Goal: Transaction & Acquisition: Purchase product/service

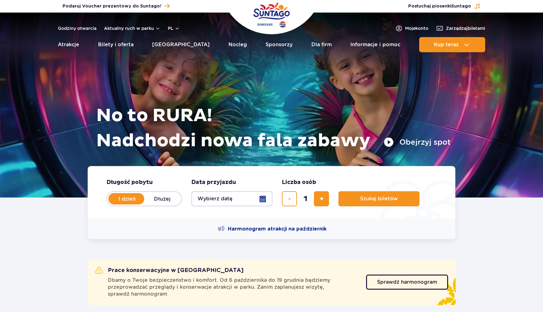
click at [213, 197] on button "Wybierz datę" at bounding box center [231, 198] width 81 height 15
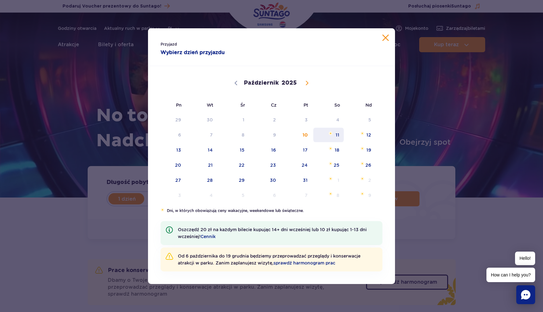
click at [335, 136] on span "11" at bounding box center [329, 135] width 32 height 14
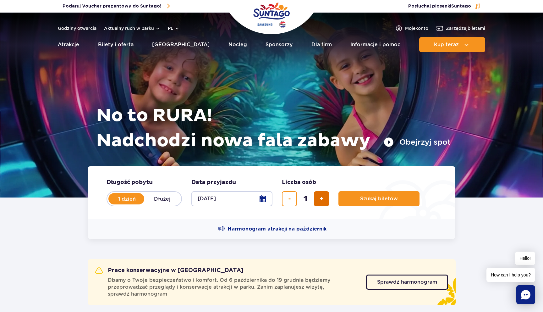
click at [325, 200] on button "dodaj bilet" at bounding box center [321, 198] width 15 height 15
type input "2"
click at [354, 199] on button "Szukaj biletów" at bounding box center [378, 198] width 81 height 15
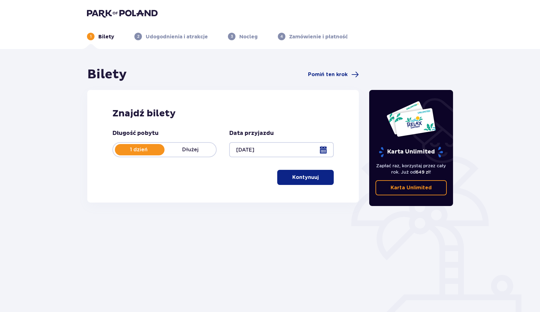
click at [292, 173] on button "Kontynuuj" at bounding box center [305, 177] width 57 height 15
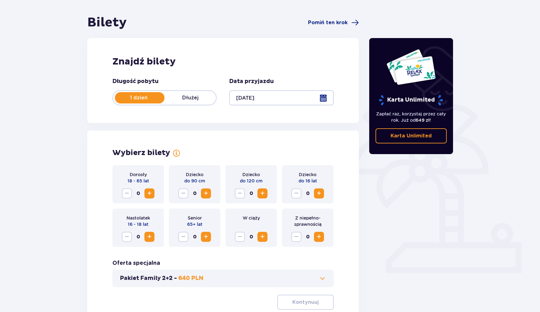
scroll to position [105, 0]
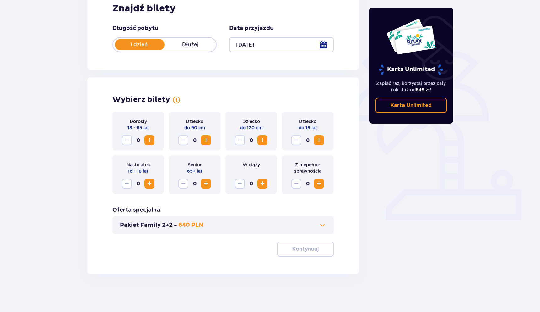
click at [151, 138] on span "Zwiększ" at bounding box center [150, 140] width 8 height 8
click at [285, 242] on button "Kontynuuj" at bounding box center [305, 248] width 57 height 15
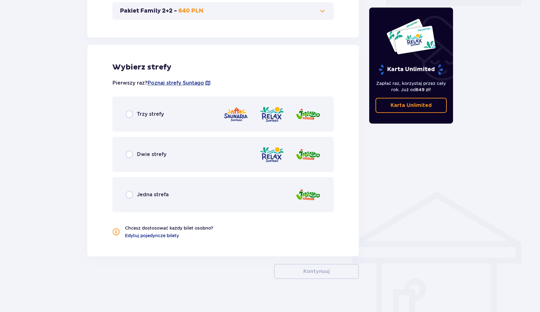
scroll to position [324, 0]
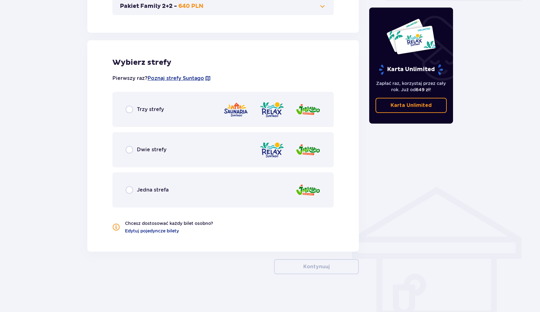
click at [152, 116] on div "Trzy strefy" at bounding box center [222, 109] width 221 height 35
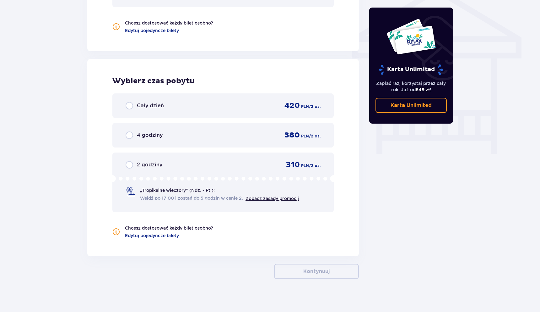
scroll to position [528, 0]
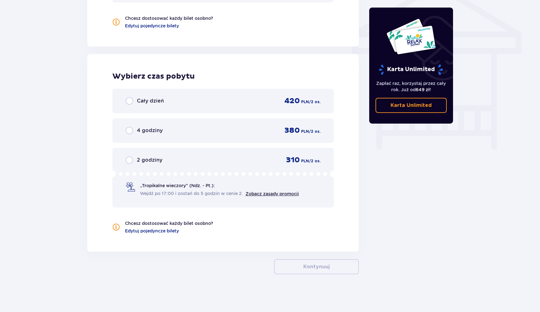
click at [180, 101] on div "Cały dzień 420 PLN / 2 os." at bounding box center [223, 100] width 195 height 9
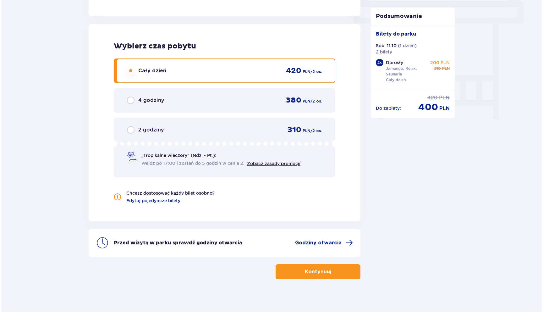
scroll to position [564, 0]
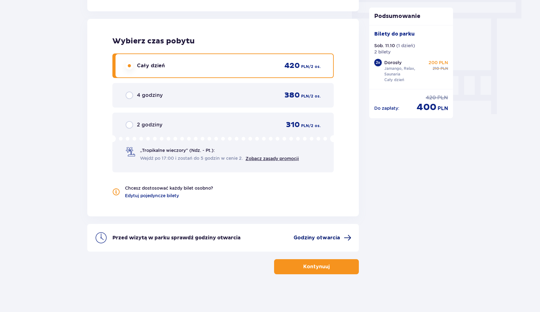
click at [320, 236] on span "Godziny otwarcia" at bounding box center [317, 237] width 46 height 7
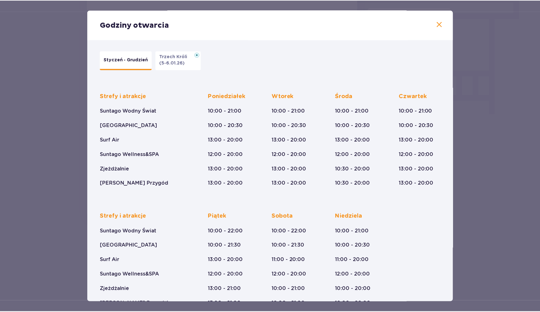
scroll to position [21, 0]
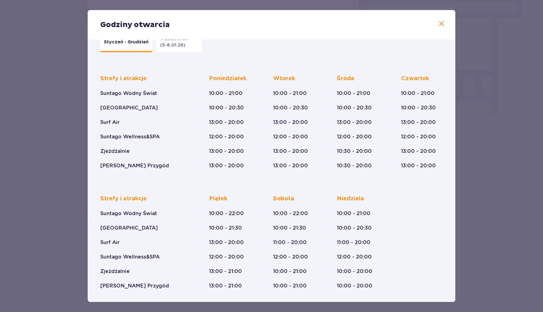
click at [438, 21] on span at bounding box center [442, 24] width 8 height 8
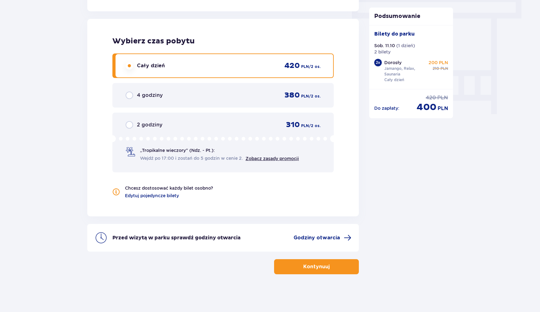
click at [336, 270] on button "Kontynuuj" at bounding box center [316, 266] width 85 height 15
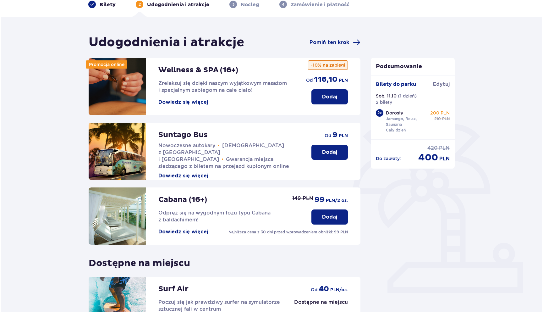
scroll to position [30, 0]
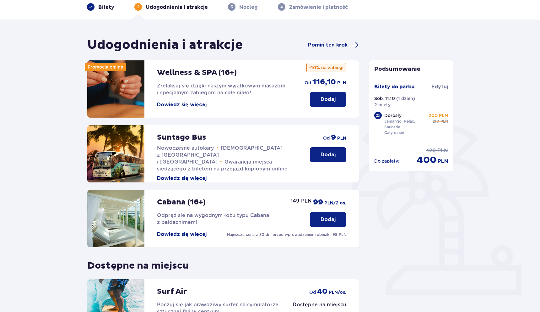
click at [196, 103] on button "Dowiedz się więcej" at bounding box center [182, 104] width 50 height 7
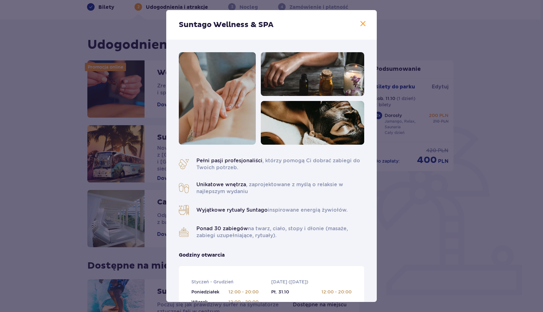
click at [362, 23] on span at bounding box center [363, 24] width 8 height 8
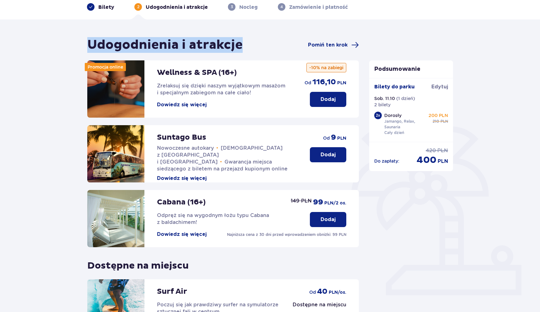
drag, startPoint x: 91, startPoint y: 40, endPoint x: 240, endPoint y: 41, distance: 148.9
click at [240, 41] on h1 "Udogodnienia i atrakcje" at bounding box center [165, 45] width 156 height 16
click at [69, 41] on div "Udogodnienia i atrakcje Pomiń ten krok Promocja online Wellness & SPA (16+) Zre…" at bounding box center [270, 207] width 540 height 377
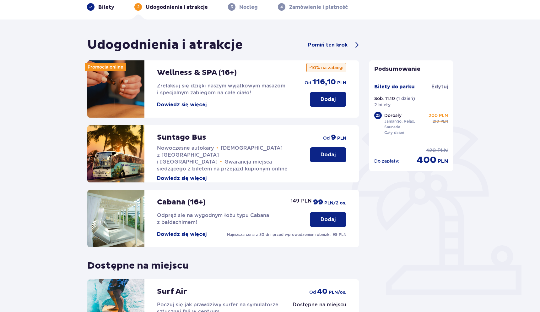
click at [101, 43] on h1 "Udogodnienia i atrakcje" at bounding box center [165, 45] width 156 height 16
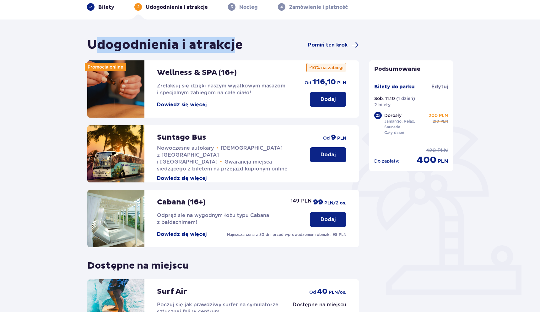
drag, startPoint x: 99, startPoint y: 44, endPoint x: 234, endPoint y: 46, distance: 135.4
click at [234, 46] on h1 "Udogodnienia i atrakcje" at bounding box center [165, 45] width 156 height 16
click at [325, 96] on p "Dodaj" at bounding box center [328, 99] width 15 height 7
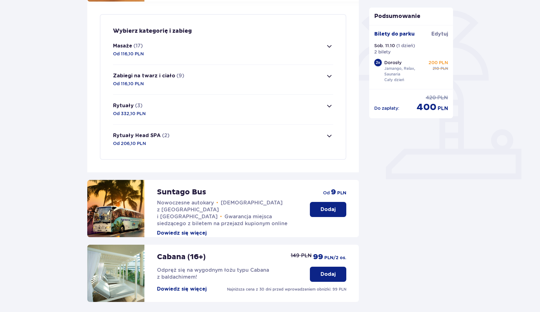
scroll to position [139, 0]
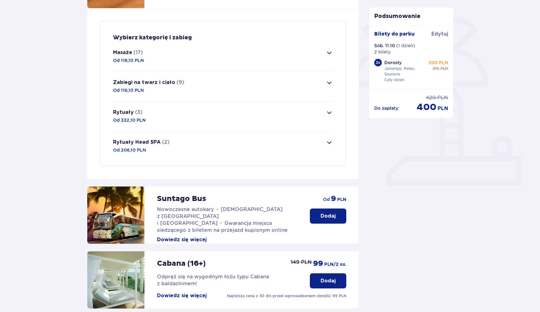
click at [329, 53] on span "button" at bounding box center [330, 53] width 8 height 8
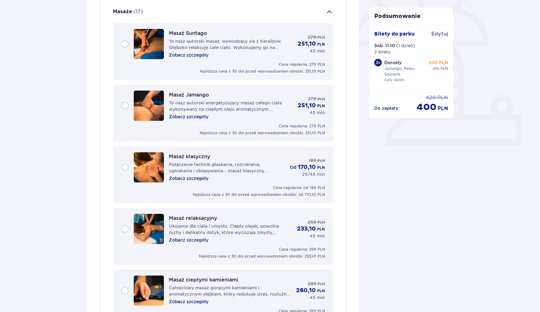
scroll to position [180, 0]
click at [126, 166] on div "Masaż klasyczny Połączenie technik głaskania, rozcierania, ugniatania i oklepyw…" at bounding box center [223, 166] width 204 height 30
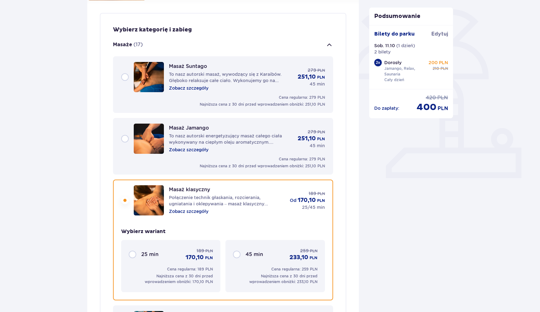
scroll to position [140, 0]
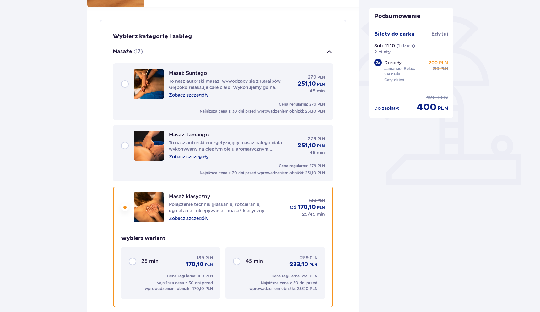
click at [126, 83] on div "Masaż Suntago To nasz autorski masaż, wywodzący się z Karaibów. Głęboko relaksu…" at bounding box center [223, 84] width 204 height 30
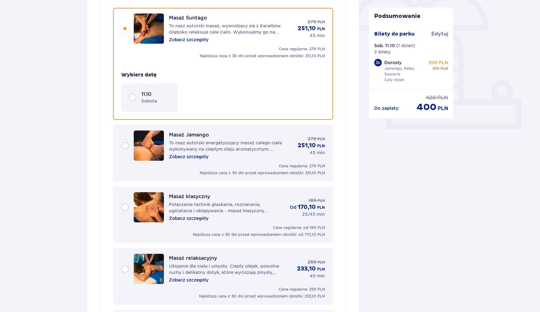
scroll to position [195, 0]
click at [134, 98] on div "11.10 sobota" at bounding box center [149, 96] width 41 height 13
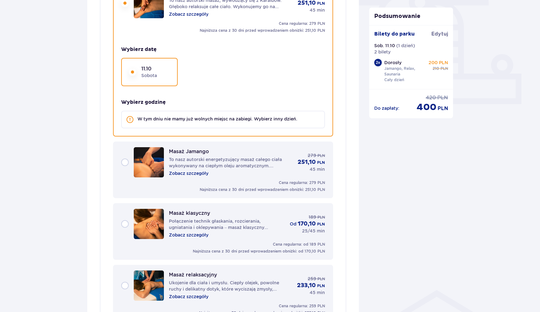
click at [236, 152] on div "Masaż Jamango To nasz autorski energetyzujący masaż całego ciała wykonywany na …" at bounding box center [231, 162] width 124 height 28
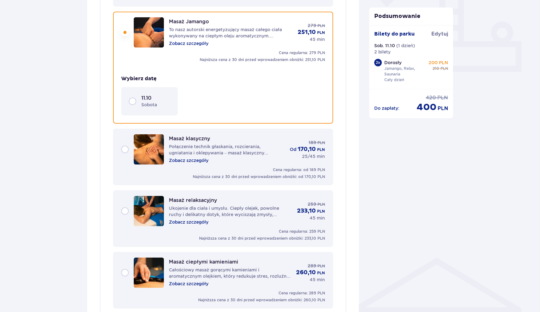
scroll to position [257, 0]
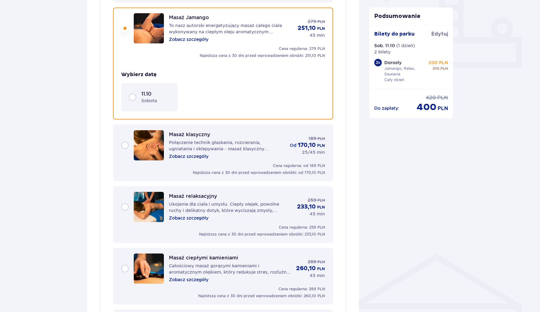
click at [144, 98] on p "sobota" at bounding box center [149, 100] width 16 height 6
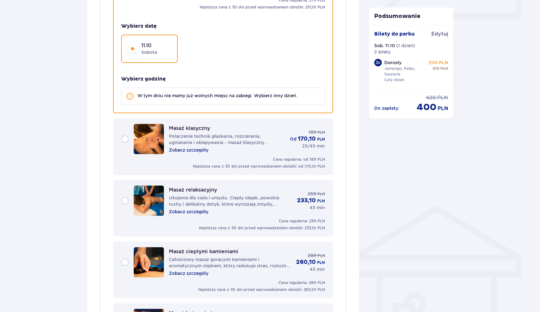
click at [222, 136] on p "Połączenie technik głaskania, rozcierania, ugniatania i oklepywania – masaż kla…" at bounding box center [227, 139] width 116 height 13
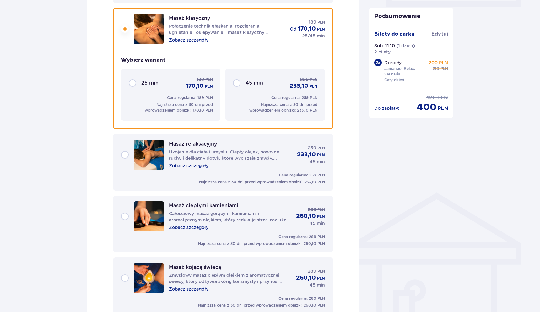
scroll to position [319, 0]
click at [170, 79] on div "25 min 189 PLN 170,10 PLN" at bounding box center [177, 82] width 72 height 14
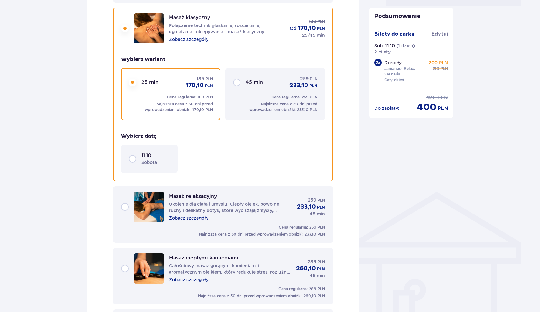
click at [155, 159] on p "sobota" at bounding box center [149, 162] width 16 height 6
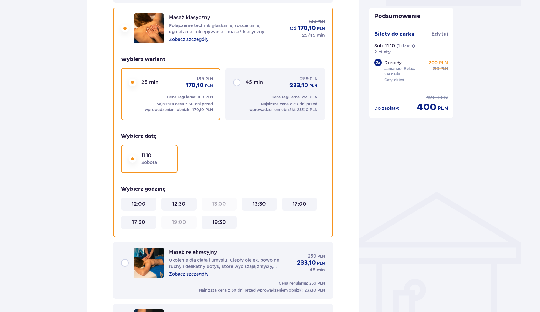
click at [264, 104] on p "Najniższa cena z 30 dni przed wprowadzeniem obniżki: 233,10 PLN" at bounding box center [275, 106] width 84 height 11
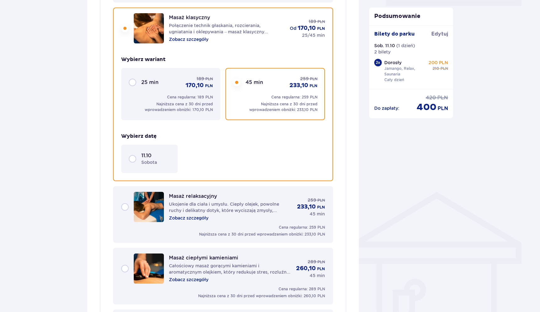
click at [162, 157] on div "11.10 sobota" at bounding box center [155, 158] width 29 height 13
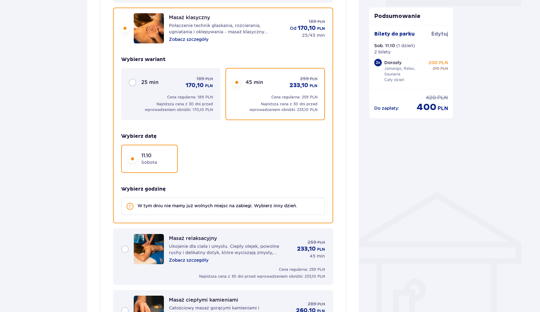
click at [189, 92] on div "25 min 189 PLN 170,10 PLN Cena regularna: 189 PLN Najniższa cena z 30 dni przed…" at bounding box center [170, 94] width 99 height 52
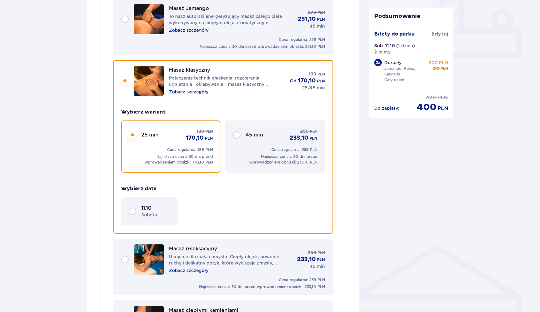
scroll to position [267, 0]
click at [258, 137] on p "45 min" at bounding box center [255, 134] width 18 height 7
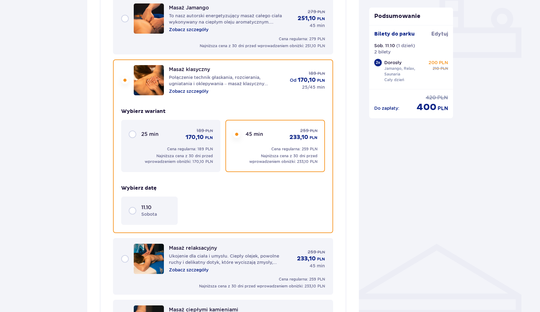
click at [154, 210] on div "11.10 sobota" at bounding box center [155, 210] width 29 height 13
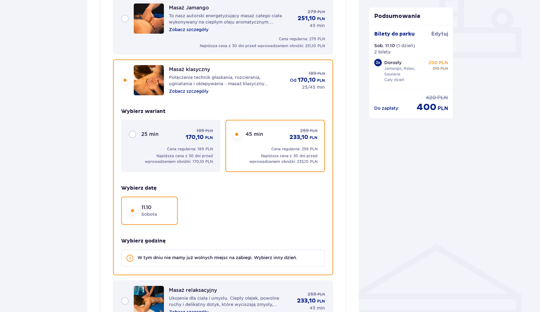
click at [187, 158] on p "Najniższa cena z 30 dni przed wprowadzeniem obniżki: 170,10 PLN" at bounding box center [171, 158] width 84 height 11
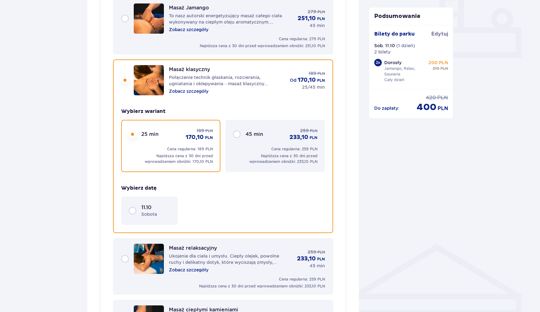
click at [155, 201] on div "11.10 sobota" at bounding box center [149, 210] width 57 height 28
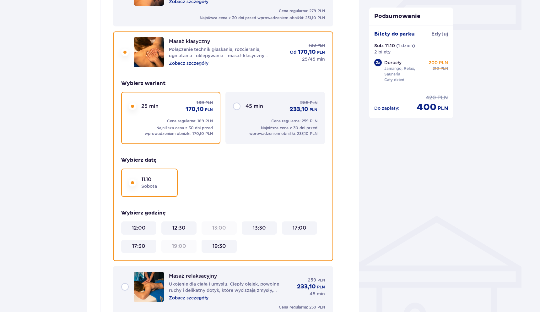
scroll to position [298, 0]
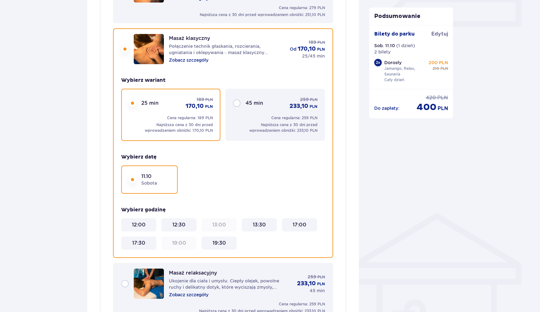
click at [268, 223] on div "13:30" at bounding box center [259, 224] width 30 height 7
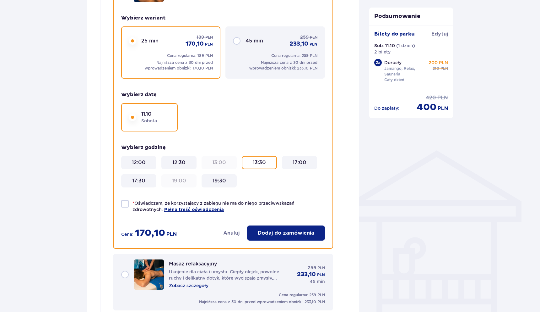
scroll to position [363, 0]
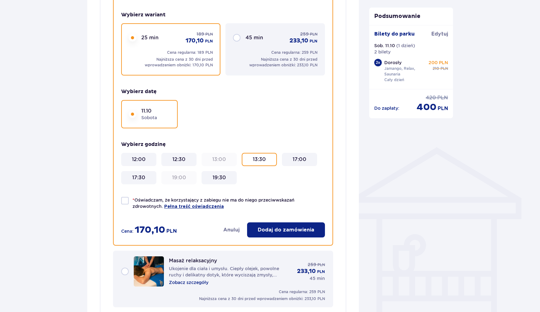
click at [127, 201] on div at bounding box center [125, 201] width 8 height 8
checkbox input "true"
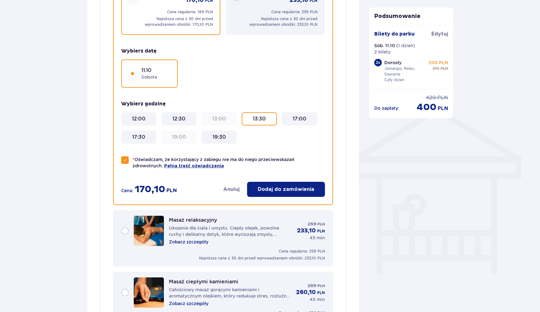
scroll to position [406, 0]
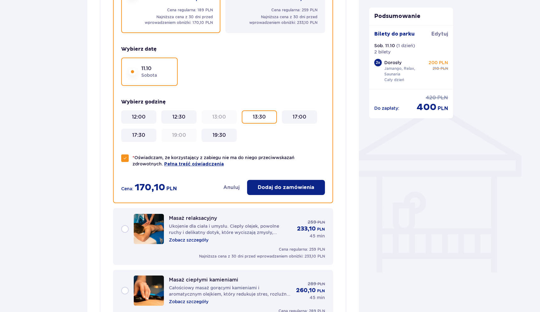
click at [309, 185] on p "Dodaj do zamówienia" at bounding box center [286, 187] width 57 height 7
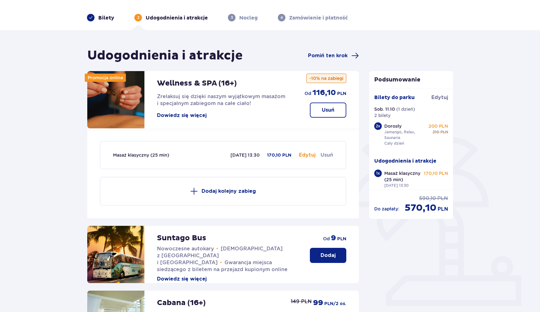
scroll to position [0, 0]
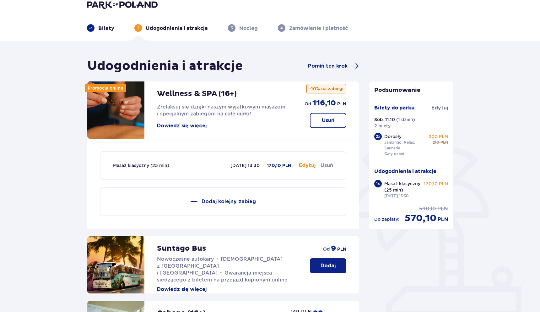
click at [235, 199] on p "Dodaj kolejny zabieg" at bounding box center [229, 201] width 54 height 7
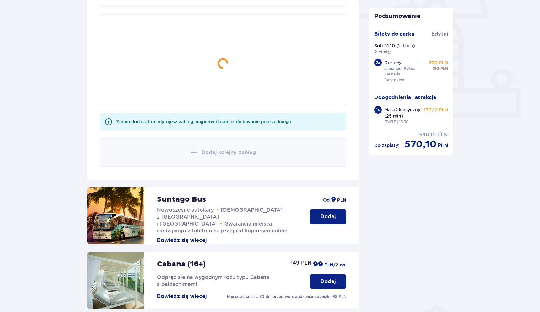
scroll to position [213, 0]
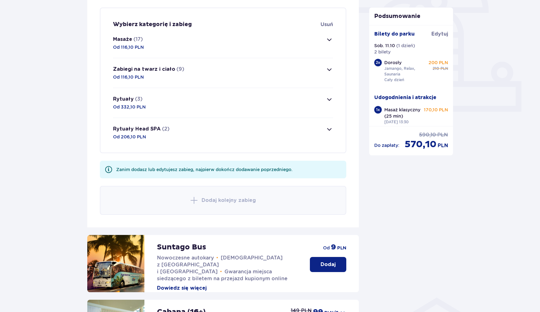
click at [233, 129] on button "Rytuały Head SPA (2) Od 206,10 PLN" at bounding box center [223, 133] width 220 height 30
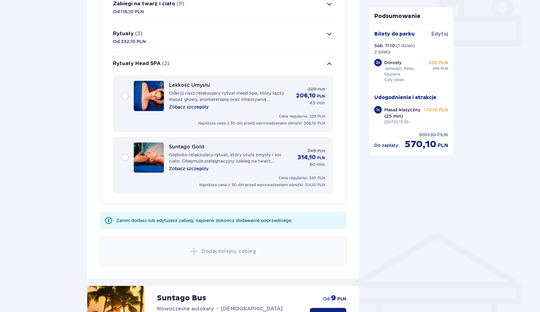
scroll to position [278, 0]
click at [229, 63] on button "Rytuały Head SPA (2)" at bounding box center [223, 64] width 220 height 23
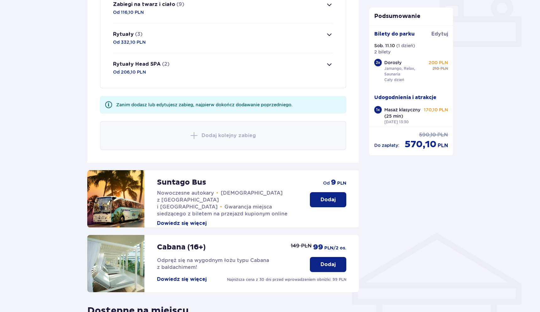
click at [170, 43] on button "Rytuały (3) Od 332,10 PLN" at bounding box center [223, 38] width 220 height 30
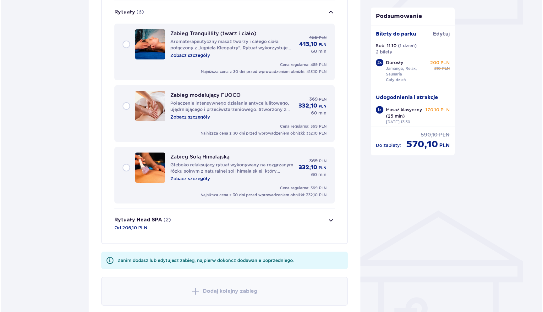
scroll to position [301, 0]
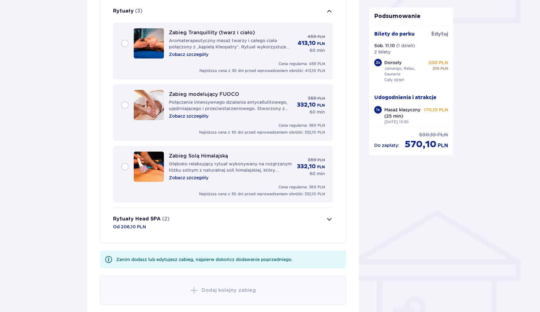
click at [206, 115] on p "Zobacz szczegóły" at bounding box center [189, 116] width 40 height 6
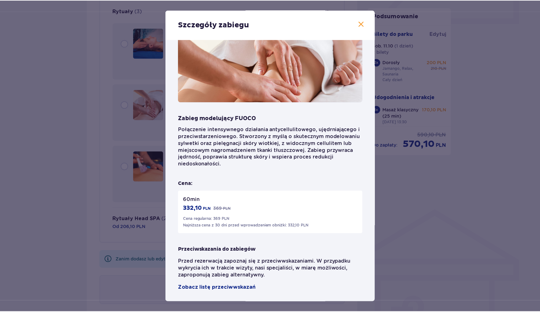
scroll to position [28, 0]
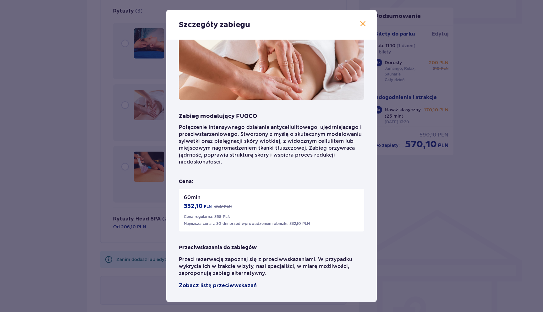
click at [243, 286] on span "Zobacz listę przeciwwskazań" at bounding box center [218, 286] width 78 height 8
click at [360, 22] on span at bounding box center [363, 24] width 8 height 8
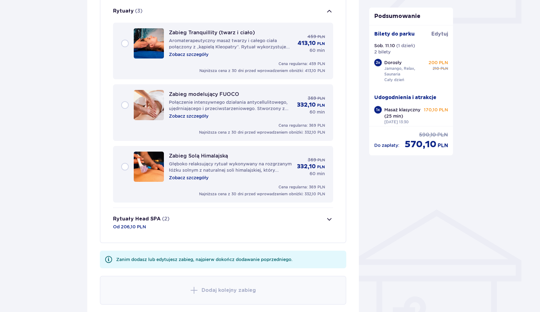
click at [125, 103] on div "Zabieg modelujący FUOCO Połączenie intensywnego działania antycellulitowego, uj…" at bounding box center [223, 105] width 204 height 30
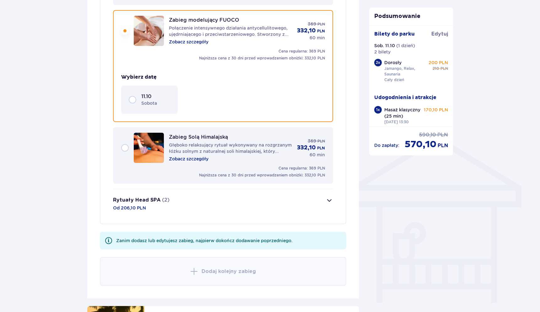
scroll to position [378, 0]
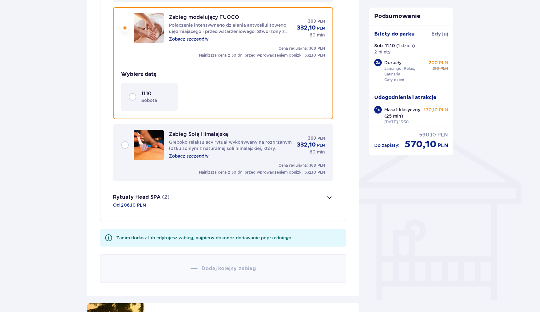
click at [135, 100] on div "11.10 sobota" at bounding box center [149, 96] width 41 height 13
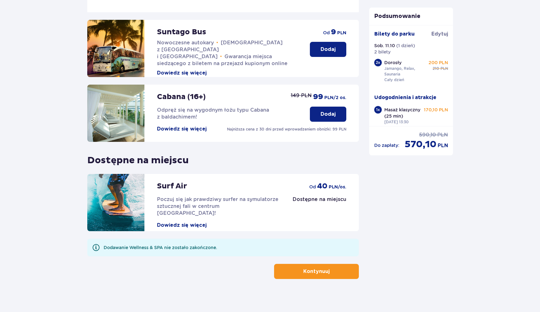
scroll to position [708, 0]
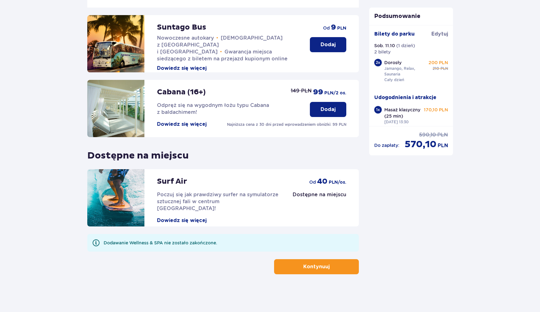
click at [338, 267] on button "Kontynuuj" at bounding box center [316, 266] width 85 height 15
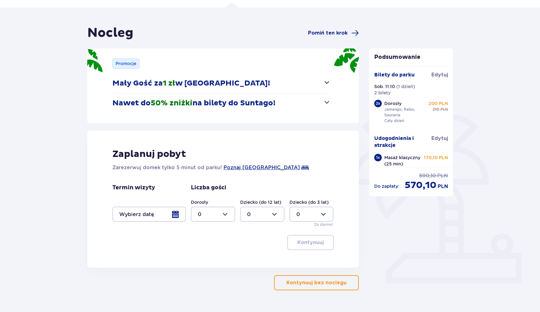
scroll to position [57, 0]
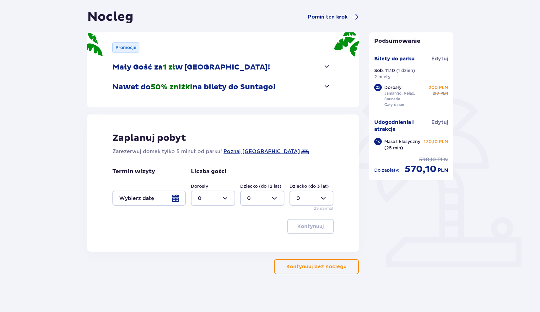
click at [321, 264] on p "Kontynuuj bez noclegu" at bounding box center [317, 266] width 60 height 7
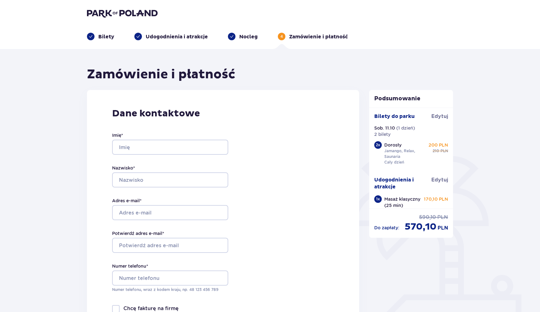
click at [193, 158] on div "Imię * Nazwisko * Adres e-mail * Potwierdź adres e-mail * Numer telefonu * Nume…" at bounding box center [170, 211] width 116 height 185
click at [189, 153] on input "Imię *" at bounding box center [170, 146] width 116 height 15
type input "Piotr"
type input "Janecki"
type input "[EMAIL_ADDRESS][DOMAIN_NAME]"
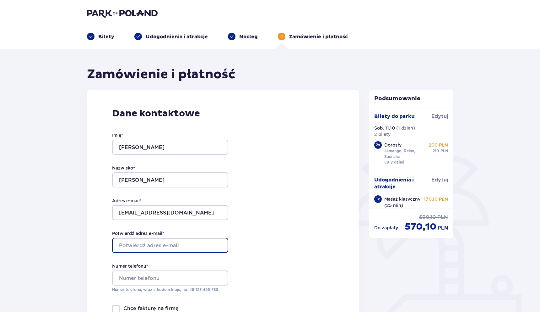
type input "[EMAIL_ADDRESS][DOMAIN_NAME]"
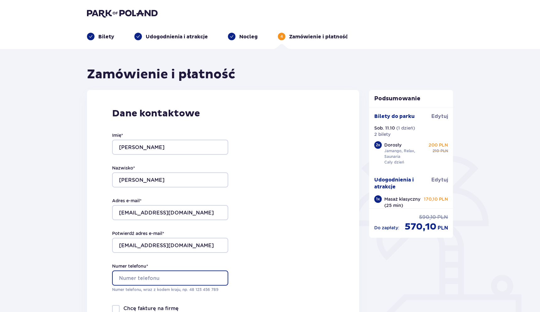
type input "668012150"
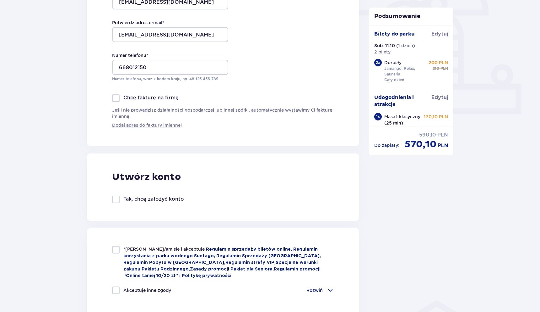
scroll to position [229, 0]
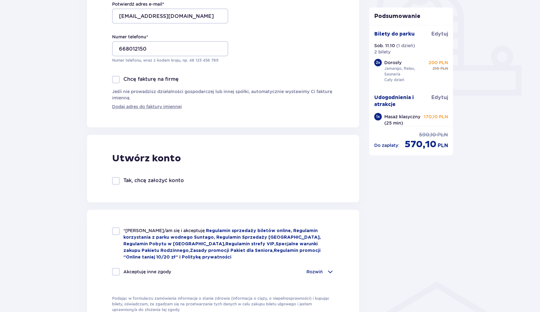
click at [113, 229] on div at bounding box center [116, 231] width 8 height 8
checkbox input "true"
click at [145, 185] on div "Utwórz konto Tak, chcę założyć konto" at bounding box center [223, 168] width 272 height 67
click at [154, 179] on p "Tak, chcę założyć konto" at bounding box center [153, 180] width 61 height 7
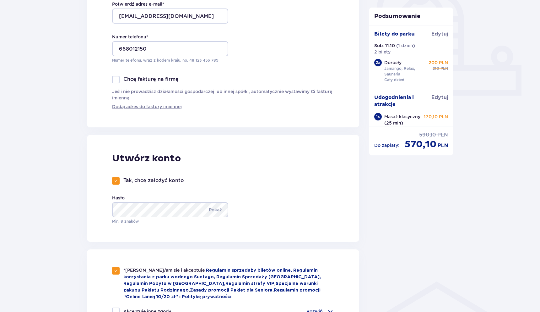
click at [163, 180] on p "Tak, chcę założyć konto" at bounding box center [153, 180] width 61 height 7
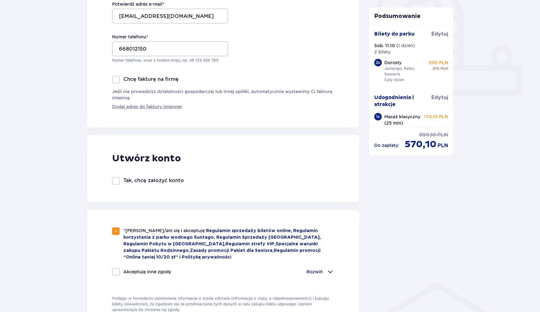
click at [163, 180] on p "Tak, chcę założyć konto" at bounding box center [153, 180] width 61 height 7
checkbox input "true"
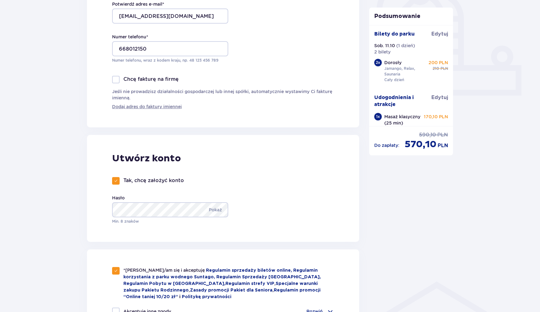
click at [270, 192] on div "Utwórz konto Tak, chcę założyć konto Hasło Pokaż Min. 8 znaków" at bounding box center [223, 188] width 272 height 107
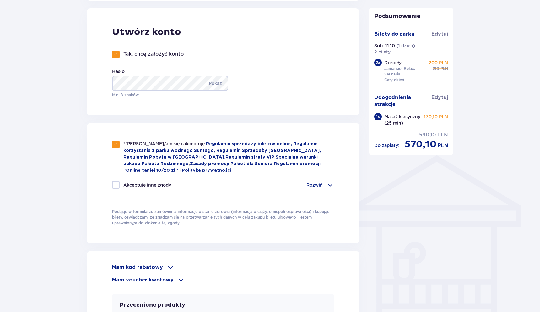
scroll to position [371, 0]
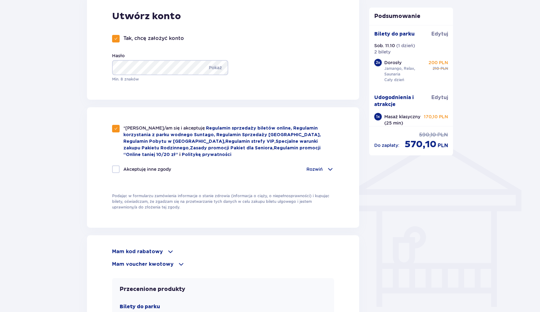
click at [142, 170] on p "Akceptuję inne zgody" at bounding box center [147, 169] width 48 height 6
checkbox input "true"
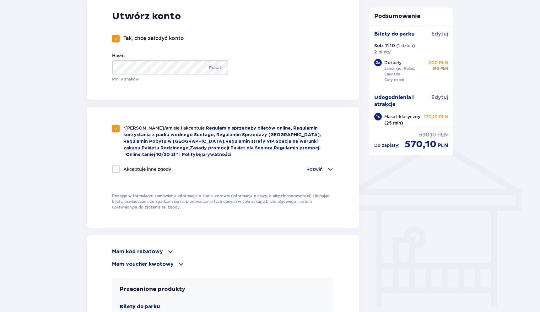
checkbox input "true"
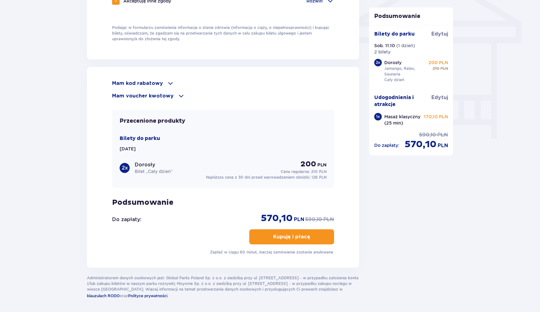
scroll to position [539, 0]
click at [300, 232] on button "Kupuję i płacę" at bounding box center [291, 236] width 85 height 15
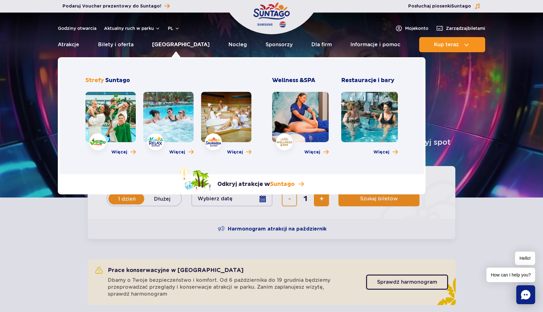
click at [183, 46] on link "Poznaj park" at bounding box center [180, 44] width 57 height 15
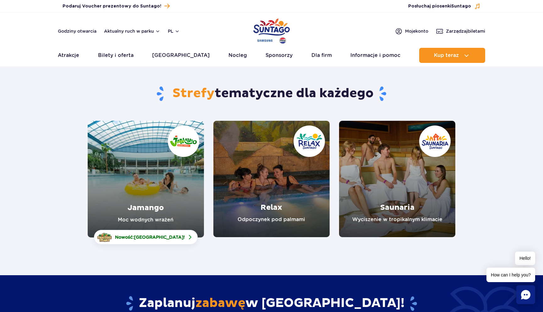
click at [375, 169] on link "Saunaria" at bounding box center [397, 179] width 116 height 116
click at [250, 151] on link "Relax" at bounding box center [271, 179] width 116 height 116
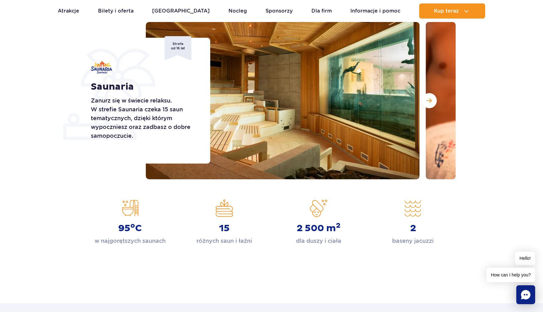
scroll to position [50, 0]
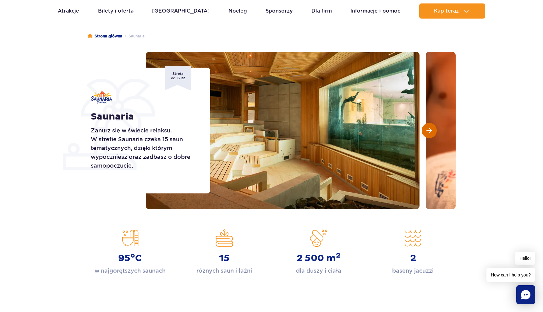
click at [428, 133] on button "Następny slajd" at bounding box center [429, 130] width 15 height 15
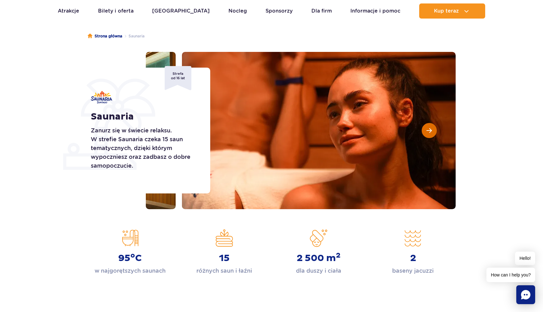
click at [428, 133] on button "Następny slajd" at bounding box center [429, 130] width 15 height 15
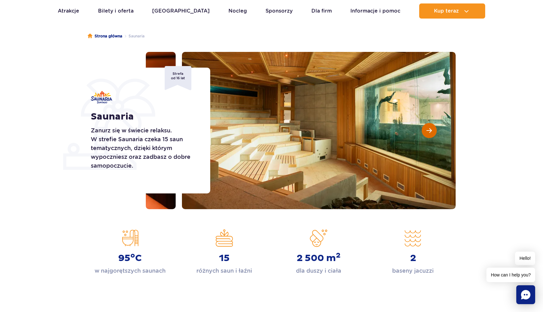
click at [428, 133] on button "Następny slajd" at bounding box center [429, 130] width 15 height 15
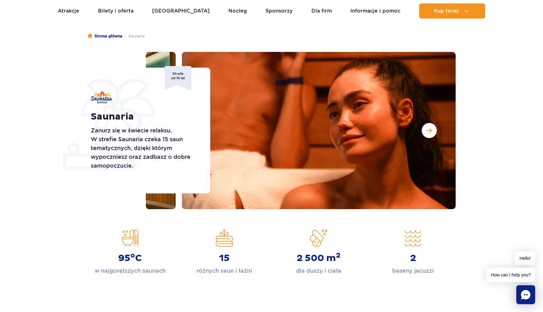
scroll to position [52, 0]
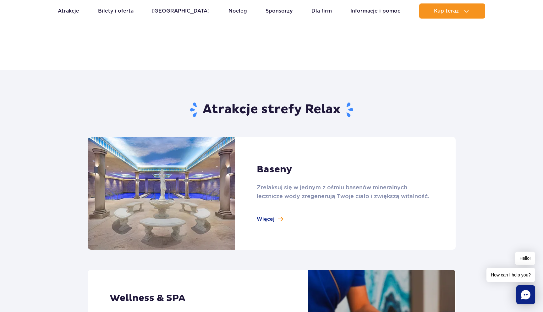
scroll to position [317, 0]
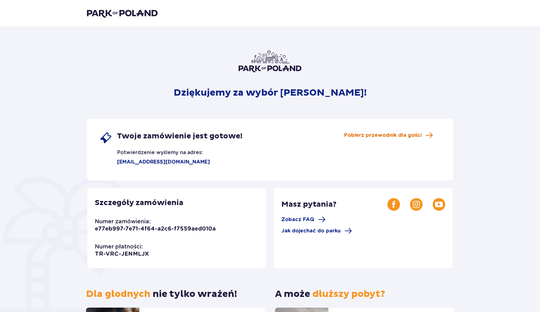
click at [365, 135] on span "Pobierz przewodnik dla gości" at bounding box center [383, 135] width 78 height 7
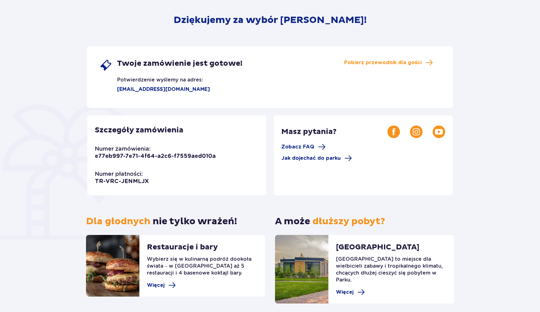
scroll to position [70, 0]
